Goal: Task Accomplishment & Management: Use online tool/utility

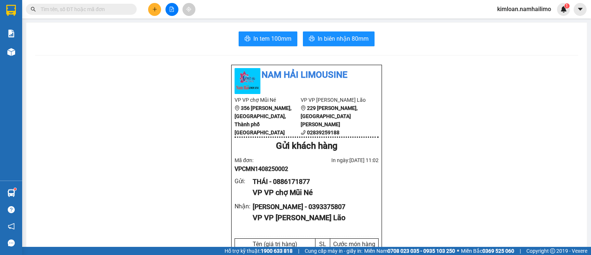
scroll to position [42, 0]
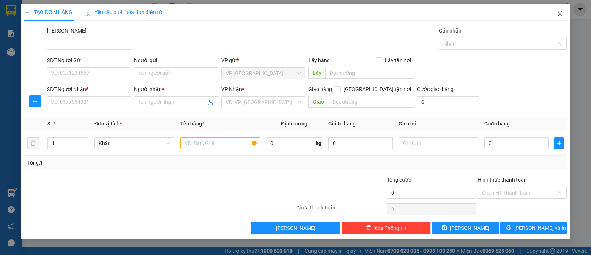
click at [560, 17] on span "Close" at bounding box center [560, 14] width 21 height 21
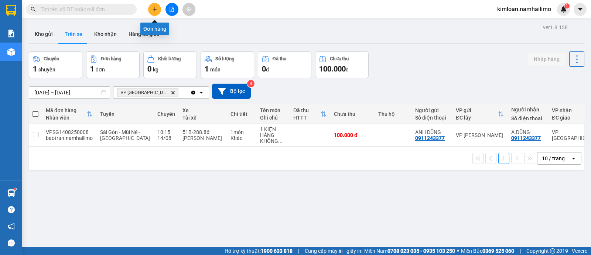
click at [155, 11] on icon "plus" at bounding box center [154, 9] width 5 height 5
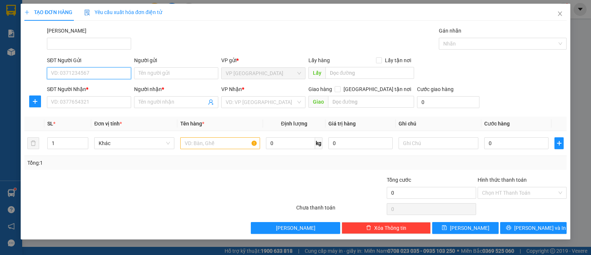
click at [107, 69] on input "SĐT Người Gửi" at bounding box center [89, 73] width 84 height 12
click at [101, 92] on div "0358063404 - C.VƯƠNG" at bounding box center [89, 88] width 84 height 12
type input "0358063404"
type input "C.VƯƠNG"
type input "0827947170"
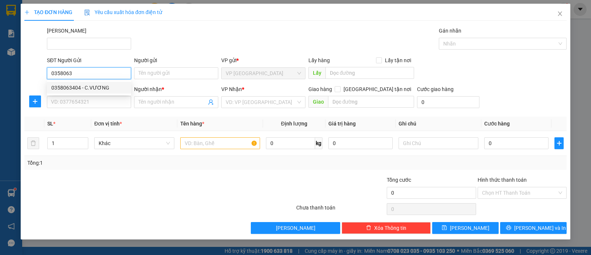
type input "KHANG"
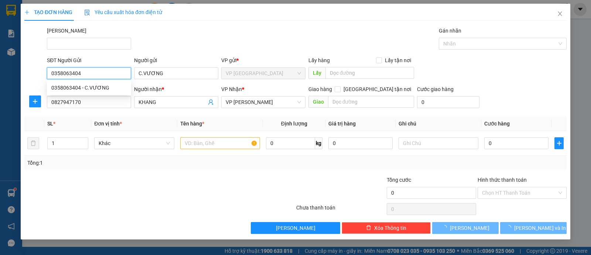
type input "30.000"
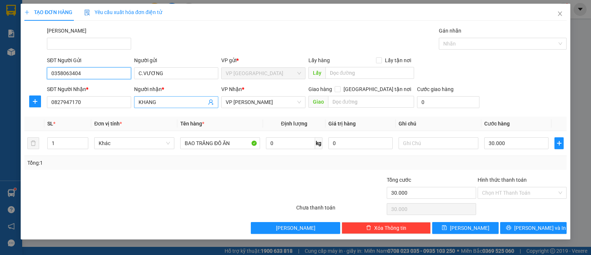
type input "0358063404"
drag, startPoint x: 166, startPoint y: 103, endPoint x: 111, endPoint y: 102, distance: 55.1
click at [111, 102] on div "SĐT Người Nhận * 0827947170 Người nhận * [PERSON_NAME] VP Nhận * VP [PERSON_NAM…" at bounding box center [306, 98] width 523 height 26
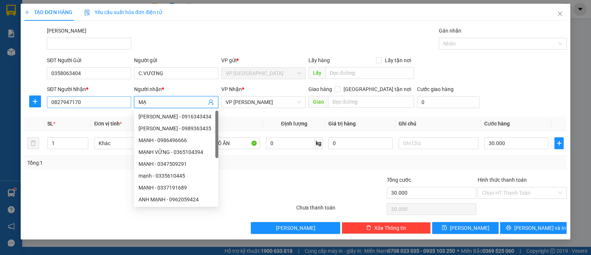
type input "M"
type input "DUY MẠNH"
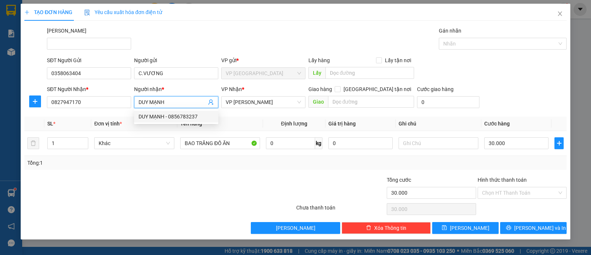
click at [193, 122] on div "DUY MẠNH - 0856783237" at bounding box center [176, 117] width 84 height 12
type input "0856783237"
type input "DUY MẠNH"
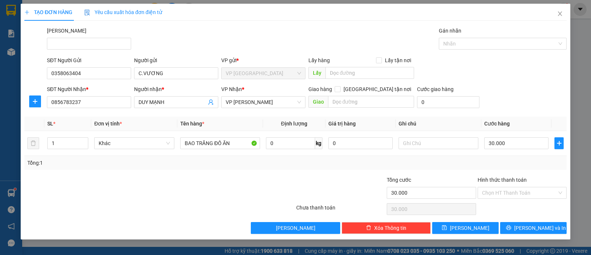
drag, startPoint x: 215, startPoint y: 180, endPoint x: 230, endPoint y: 162, distance: 24.2
click at [216, 181] on div at bounding box center [250, 189] width 91 height 26
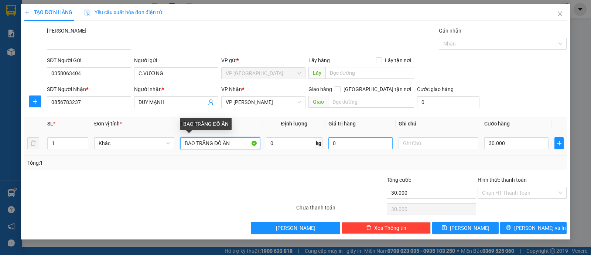
drag, startPoint x: 184, startPoint y: 142, endPoint x: 369, endPoint y: 147, distance: 184.5
click at [369, 147] on tr "1 Khác BAO TRĂNG ĐỒ ĂN 0 kg 0 30.000" at bounding box center [295, 143] width 543 height 25
type input "THÙNG XỐP BK VÀNG ĐỒ ĂN"
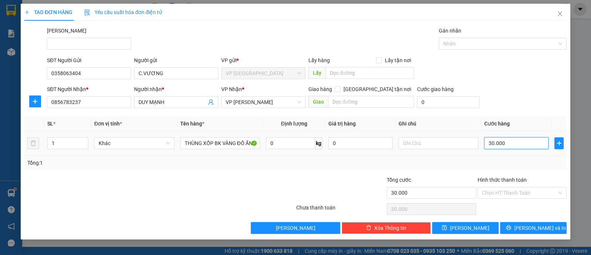
click at [486, 142] on input "30.000" at bounding box center [517, 143] width 64 height 12
click at [509, 179] on label "Hình thức thanh toán" at bounding box center [502, 180] width 49 height 6
click at [509, 187] on input "Hình thức thanh toán" at bounding box center [519, 192] width 75 height 11
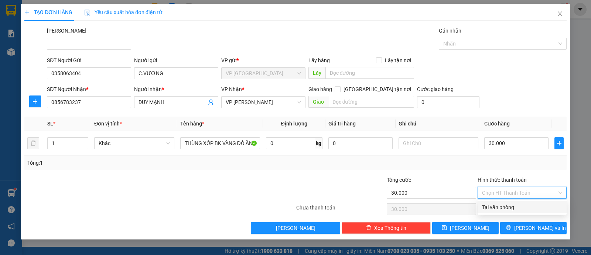
click at [522, 194] on input "Hình thức thanh toán" at bounding box center [519, 192] width 75 height 11
click at [521, 207] on div "Tại văn phòng" at bounding box center [522, 207] width 80 height 8
type input "0"
click at [455, 172] on div "Transit Pickup Surcharge Ids Transit Deliver Surcharge Ids Transit Deliver Surc…" at bounding box center [295, 130] width 543 height 207
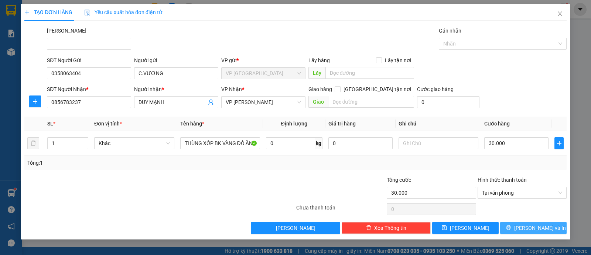
click at [534, 229] on span "[PERSON_NAME] và In" at bounding box center [540, 228] width 52 height 8
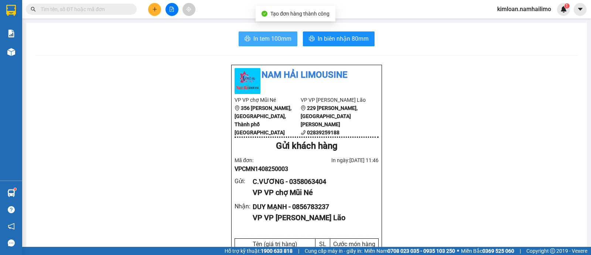
click at [264, 34] on button "In tem 100mm" at bounding box center [268, 38] width 59 height 15
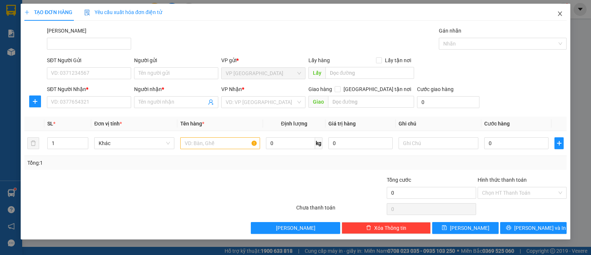
click at [561, 13] on icon "close" at bounding box center [560, 13] width 4 height 4
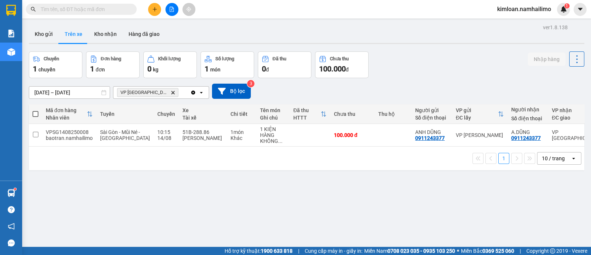
click at [156, 9] on icon "plus" at bounding box center [155, 9] width 4 height 0
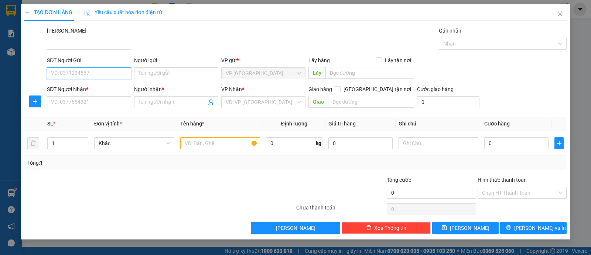
click at [92, 72] on input "SĐT Người Gửi" at bounding box center [89, 73] width 84 height 12
type input "0949136417"
click at [161, 73] on input "Người gửi" at bounding box center [176, 73] width 84 height 12
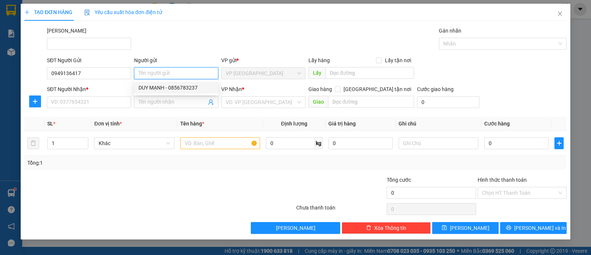
click at [153, 74] on input "Người gửi" at bounding box center [176, 73] width 84 height 12
click at [146, 72] on input "Người gửi" at bounding box center [176, 73] width 84 height 12
type input "a"
type input "A.THUẬN"
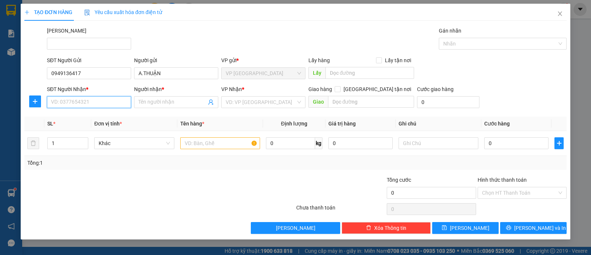
click at [78, 98] on input "SĐT Người Nhận *" at bounding box center [89, 102] width 84 height 12
type input "0979388866"
click at [183, 102] on input "Người nhận *" at bounding box center [173, 102] width 68 height 8
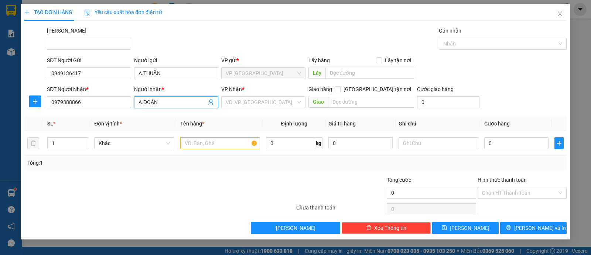
type input "A.ĐOÀN"
click at [210, 177] on div at bounding box center [250, 189] width 91 height 26
click at [257, 100] on input "search" at bounding box center [261, 101] width 70 height 11
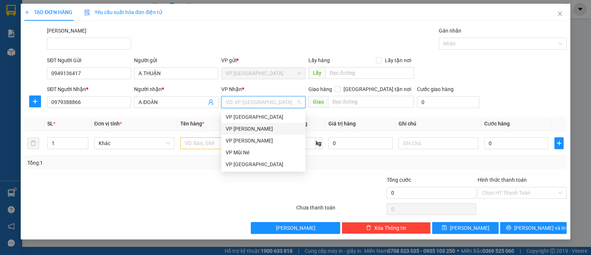
click at [271, 131] on div "VP [PERSON_NAME]" at bounding box center [263, 129] width 75 height 8
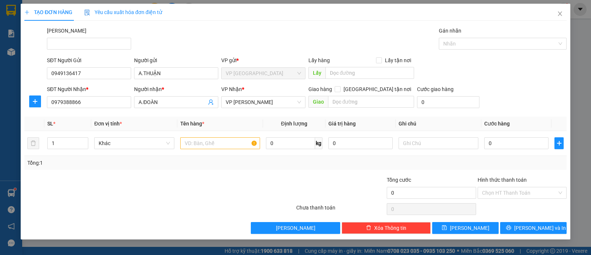
drag, startPoint x: 223, startPoint y: 179, endPoint x: 224, endPoint y: 156, distance: 22.9
click at [224, 178] on div at bounding box center [250, 189] width 91 height 26
click at [229, 145] on input "text" at bounding box center [220, 143] width 80 height 12
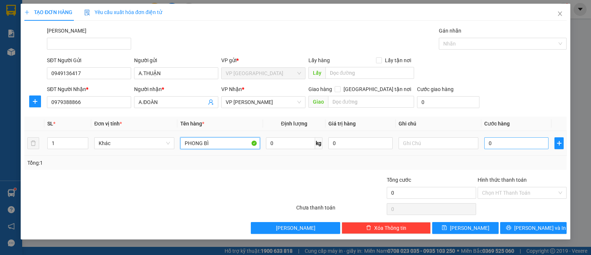
type input "PHONG BÌ"
click at [532, 143] on input "0" at bounding box center [517, 143] width 64 height 12
type input "002"
type input "2"
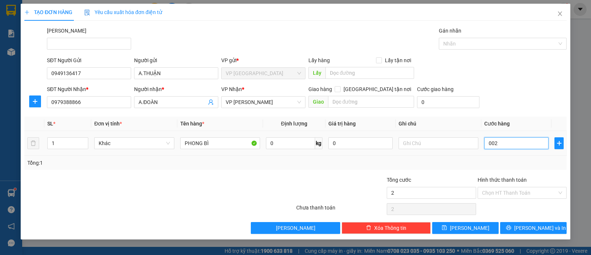
type input "0.020"
type input "20"
type input "20.000"
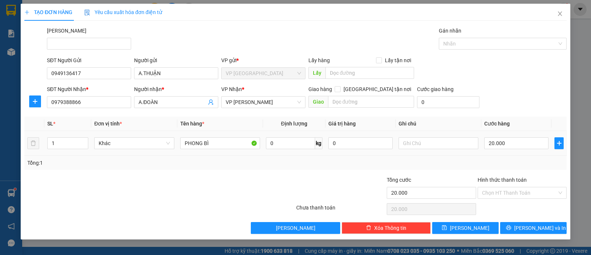
click at [517, 154] on td "20.000" at bounding box center [517, 143] width 70 height 25
click at [516, 195] on input "Hình thức thanh toán" at bounding box center [519, 192] width 75 height 11
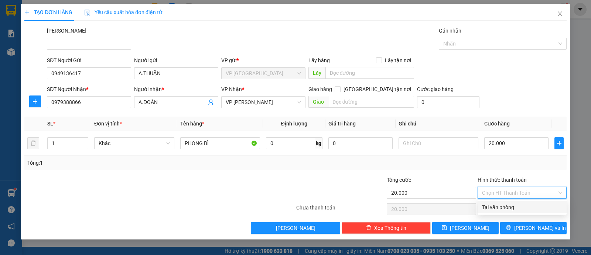
click at [512, 210] on div "Tại văn phòng" at bounding box center [522, 207] width 80 height 8
type input "0"
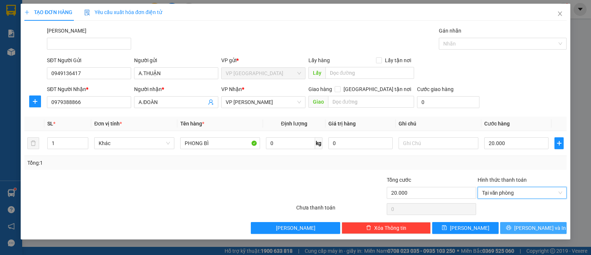
click at [533, 224] on span "[PERSON_NAME] và In" at bounding box center [540, 228] width 52 height 8
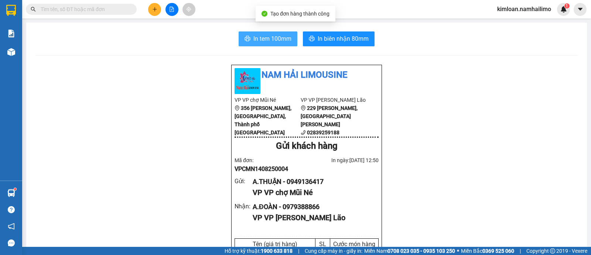
click at [280, 37] on span "In tem 100mm" at bounding box center [273, 38] width 38 height 9
click at [303, 187] on div "A.THUẬN - 0949136417" at bounding box center [313, 181] width 120 height 10
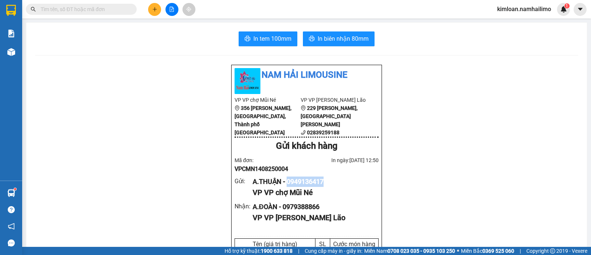
click at [303, 187] on div "A.THUẬN - 0949136417" at bounding box center [313, 181] width 120 height 10
copy div "0949136417"
click at [333, 38] on span "In biên nhận 80mm" at bounding box center [343, 38] width 51 height 9
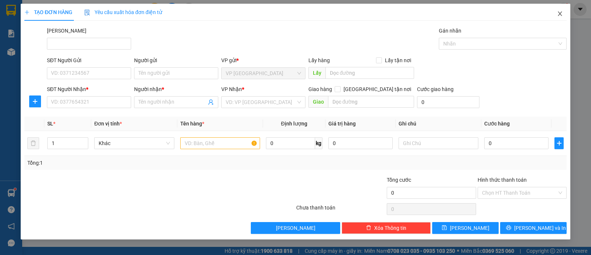
click at [561, 20] on span "Close" at bounding box center [560, 14] width 21 height 21
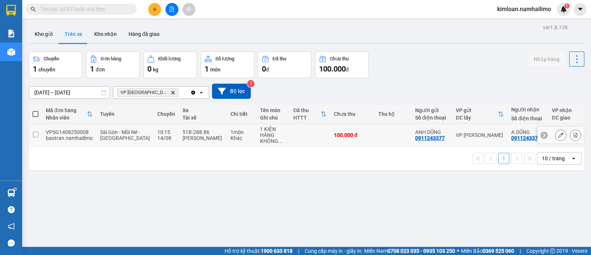
click at [38, 136] on input "checkbox" at bounding box center [36, 135] width 6 height 6
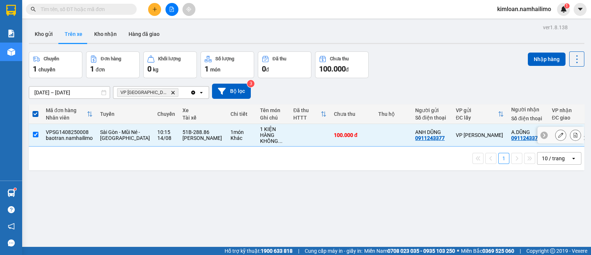
click at [32, 131] on td at bounding box center [35, 135] width 13 height 23
checkbox input "false"
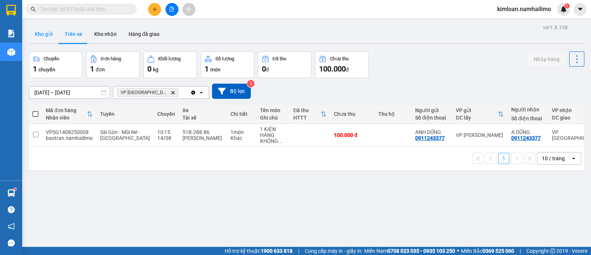
click at [42, 33] on button "Kho gửi" at bounding box center [44, 34] width 30 height 18
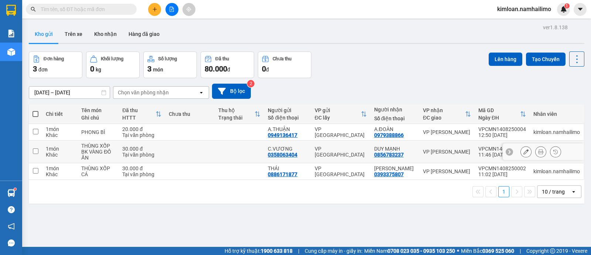
click at [35, 151] on input "checkbox" at bounding box center [36, 151] width 6 height 6
checkbox input "true"
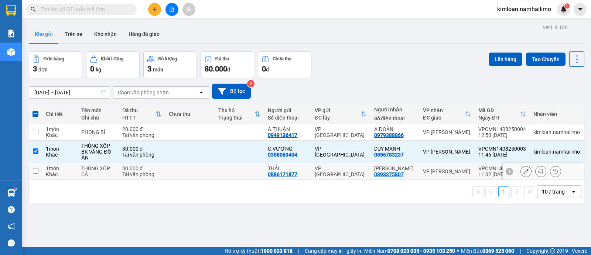
click at [35, 169] on input "checkbox" at bounding box center [36, 171] width 6 height 6
checkbox input "true"
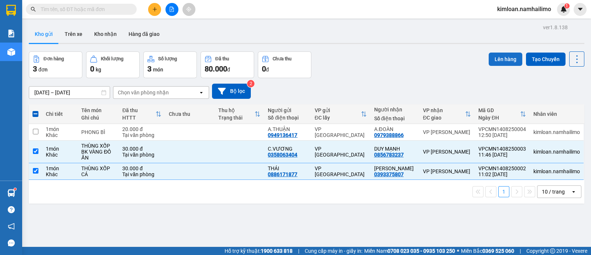
click at [503, 56] on button "Lên hàng" at bounding box center [506, 58] width 34 height 13
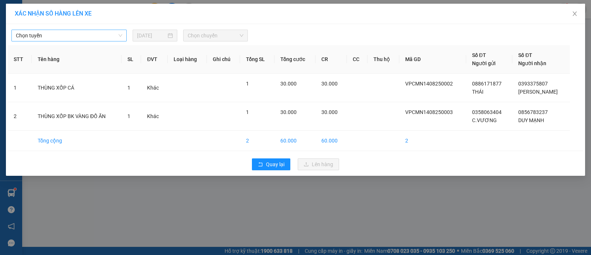
click at [82, 38] on span "Chọn tuyến" at bounding box center [69, 35] width 106 height 11
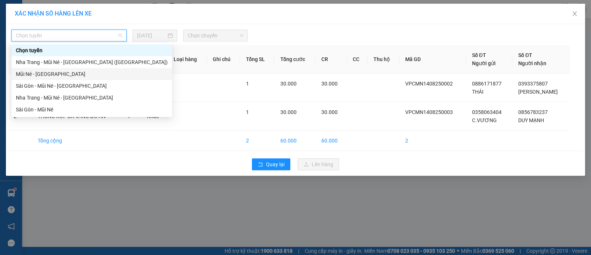
click at [67, 73] on div "Mũi Né - [GEOGRAPHIC_DATA]" at bounding box center [92, 74] width 152 height 8
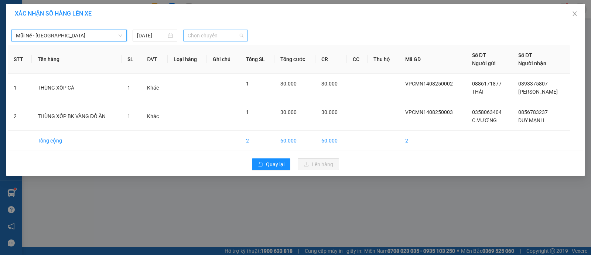
click at [223, 35] on span "Chọn chuyến" at bounding box center [216, 35] width 56 height 11
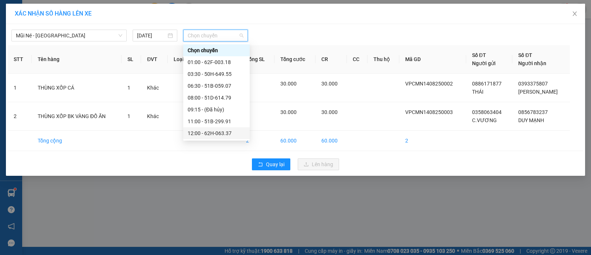
click at [212, 132] on div "12:00 - 62H-063.37" at bounding box center [217, 133] width 58 height 8
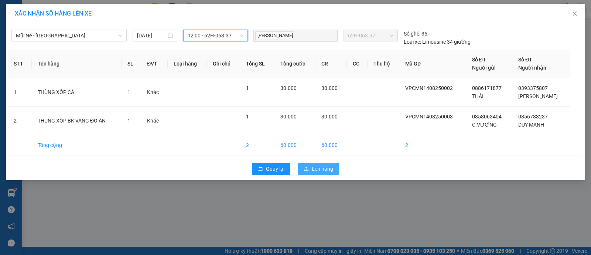
click at [316, 170] on span "Lên hàng" at bounding box center [322, 168] width 21 height 8
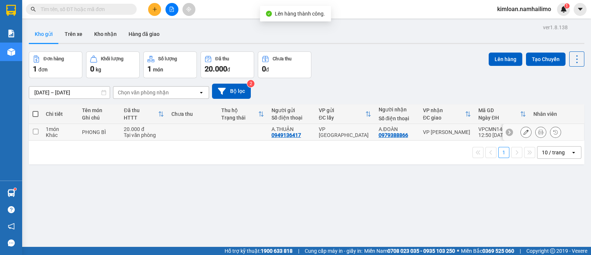
click at [40, 134] on td at bounding box center [35, 132] width 13 height 17
checkbox input "true"
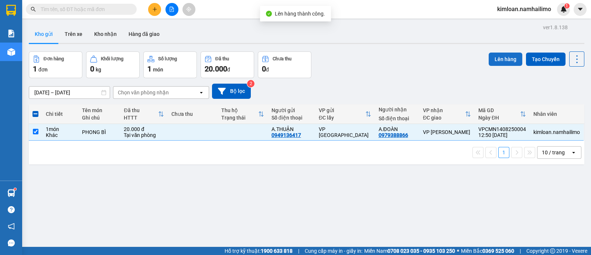
click at [504, 56] on button "Lên hàng" at bounding box center [506, 58] width 34 height 13
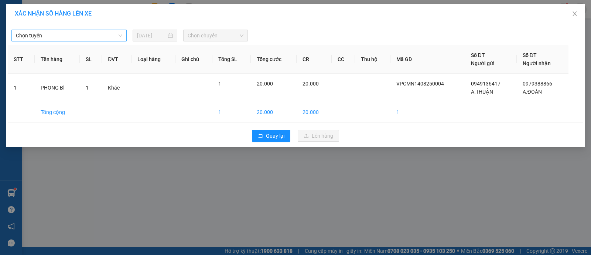
click at [76, 39] on span "Chọn tuyến" at bounding box center [69, 35] width 106 height 11
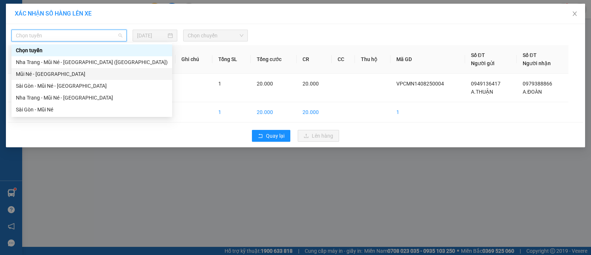
click at [53, 74] on div "Mũi Né - [GEOGRAPHIC_DATA]" at bounding box center [92, 74] width 152 height 8
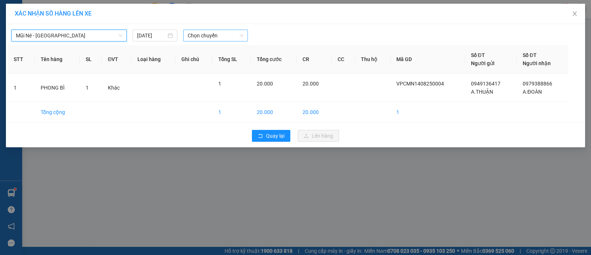
click at [223, 35] on span "Chọn chuyến" at bounding box center [216, 35] width 56 height 11
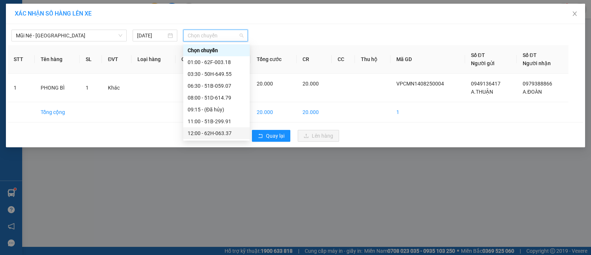
scroll to position [46, 0]
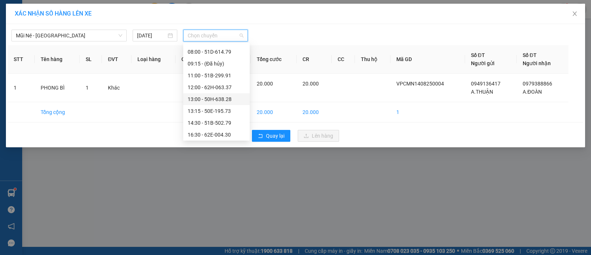
click at [203, 97] on div "13:00 - 50H-638.28" at bounding box center [217, 99] width 58 height 8
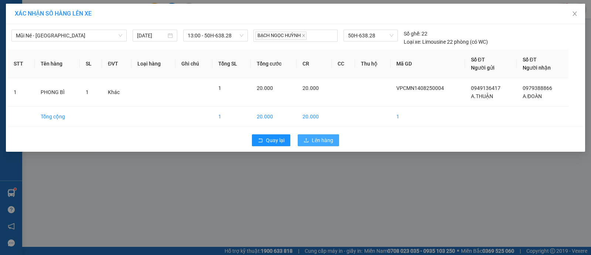
click at [322, 139] on span "Lên hàng" at bounding box center [322, 140] width 21 height 8
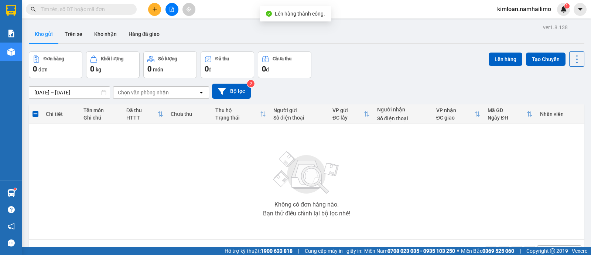
click at [379, 61] on div "Đơn hàng 0 đơn Khối lượng 0 kg Số lượng 0 món Đã thu 0 đ Chưa thu 0 đ Lên hàng …" at bounding box center [307, 64] width 556 height 27
click at [78, 38] on button "Trên xe" at bounding box center [74, 34] width 30 height 18
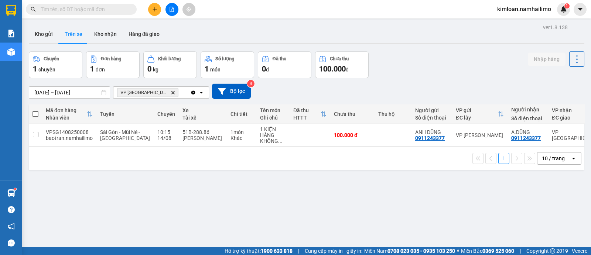
click at [190, 181] on div "ver 1.8.138 Kho gửi Trên xe Kho nhận Hàng đã giao Chuyến 1 chuyến Đơn hàng 1 đơ…" at bounding box center [307, 149] width 562 height 255
click at [44, 30] on button "Kho gửi" at bounding box center [44, 34] width 30 height 18
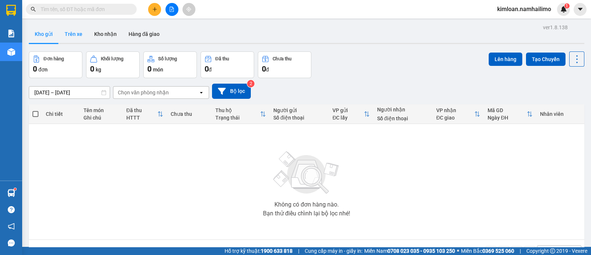
click at [80, 36] on button "Trên xe" at bounding box center [74, 34] width 30 height 18
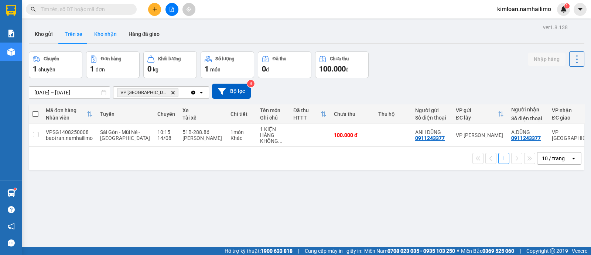
click at [102, 30] on button "Kho nhận" at bounding box center [105, 34] width 34 height 18
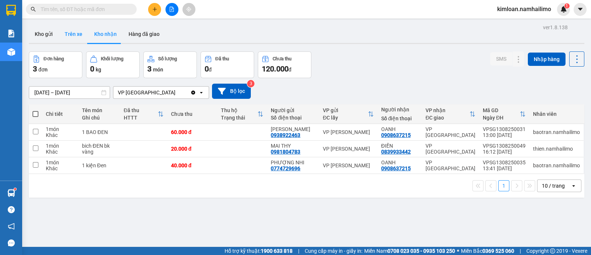
click at [83, 32] on button "Trên xe" at bounding box center [74, 34] width 30 height 18
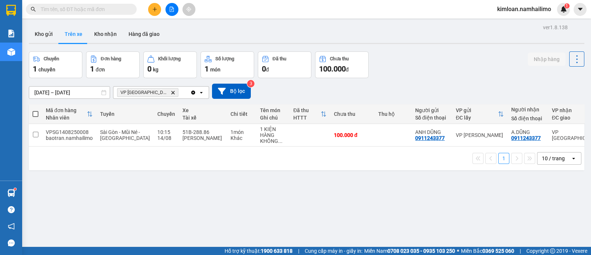
click at [171, 90] on icon "Delete" at bounding box center [173, 92] width 4 height 4
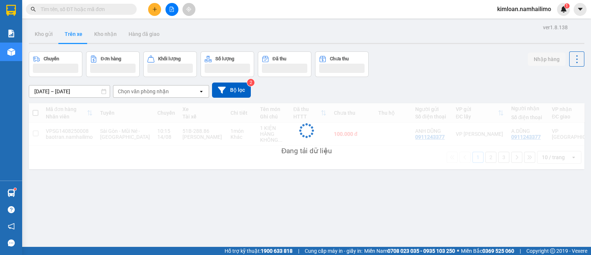
click at [155, 91] on div "Chọn văn phòng nhận" at bounding box center [143, 91] width 51 height 7
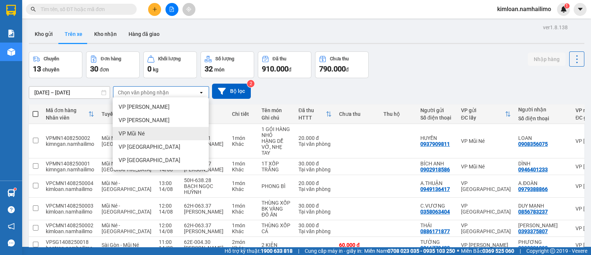
click at [136, 131] on span "VP Mũi Né" at bounding box center [132, 133] width 26 height 7
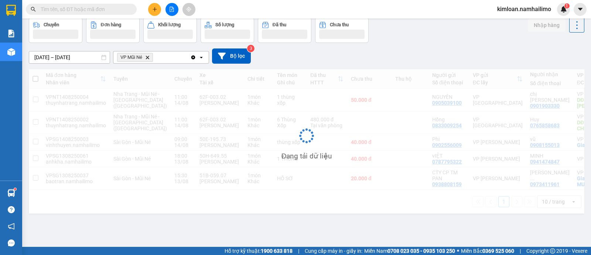
scroll to position [34, 0]
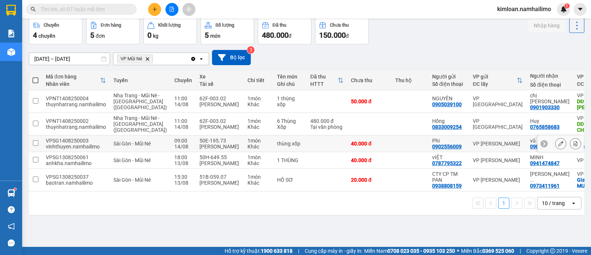
click at [81, 139] on div "VPSG1408250003" at bounding box center [76, 140] width 60 height 6
checkbox input "false"
copy div "VPSG1408250003"
